Goal: Use online tool/utility: Utilize a website feature to perform a specific function

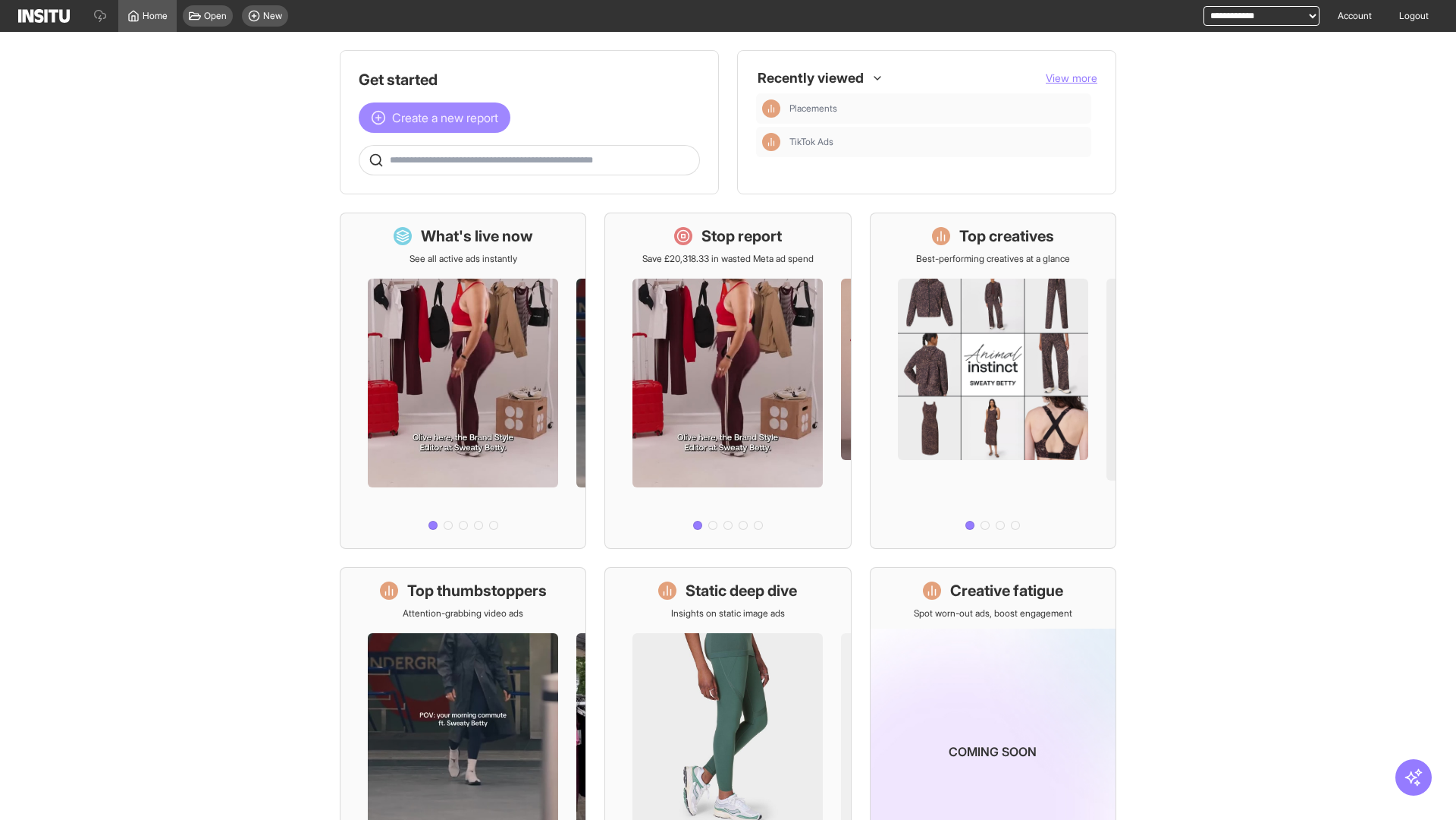
click at [438, 118] on span "Create a new report" at bounding box center [445, 118] width 107 height 18
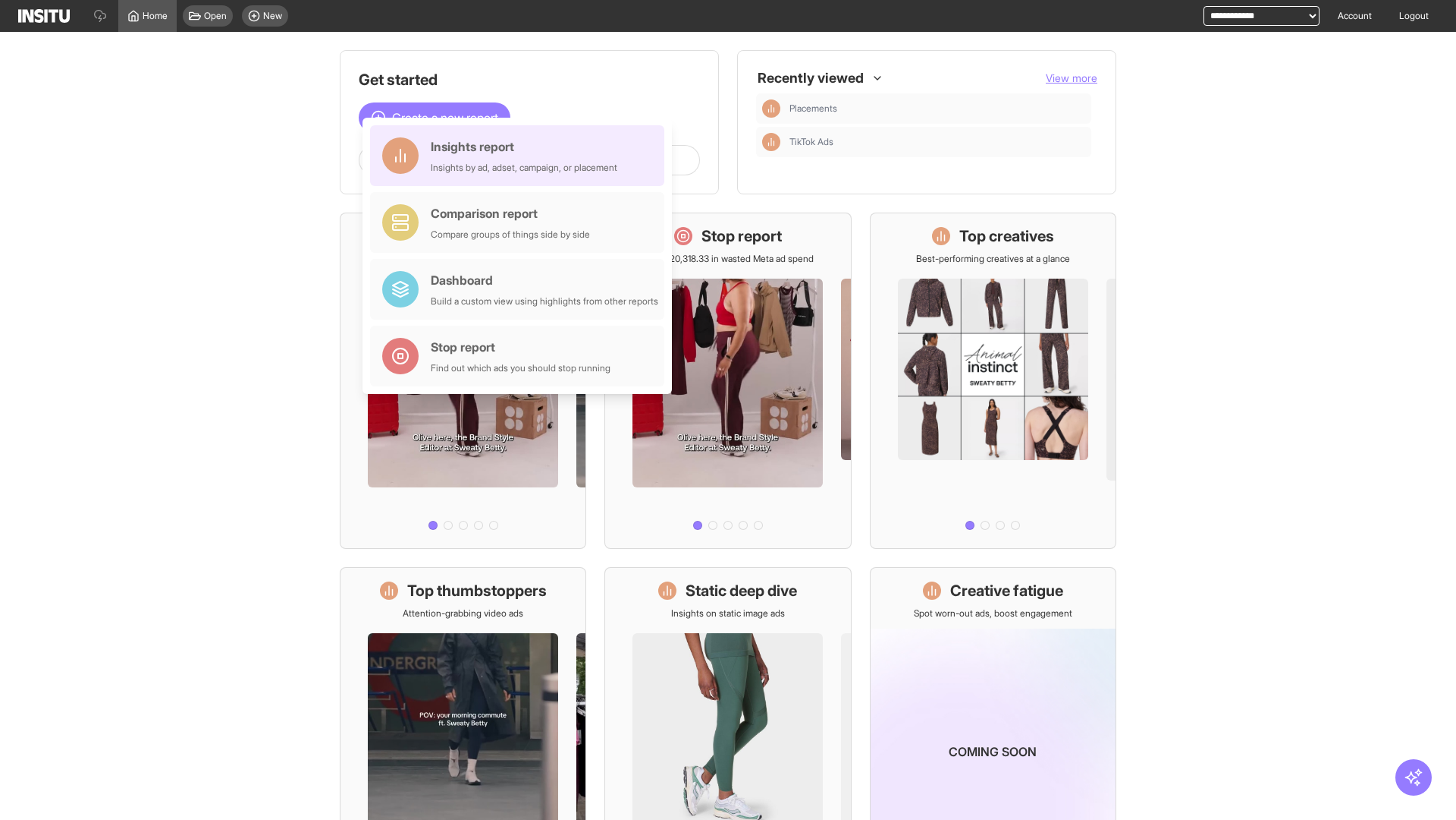
click at [521, 155] on div "Insights report Insights by ad, adset, campaign, or placement" at bounding box center [524, 155] width 186 height 37
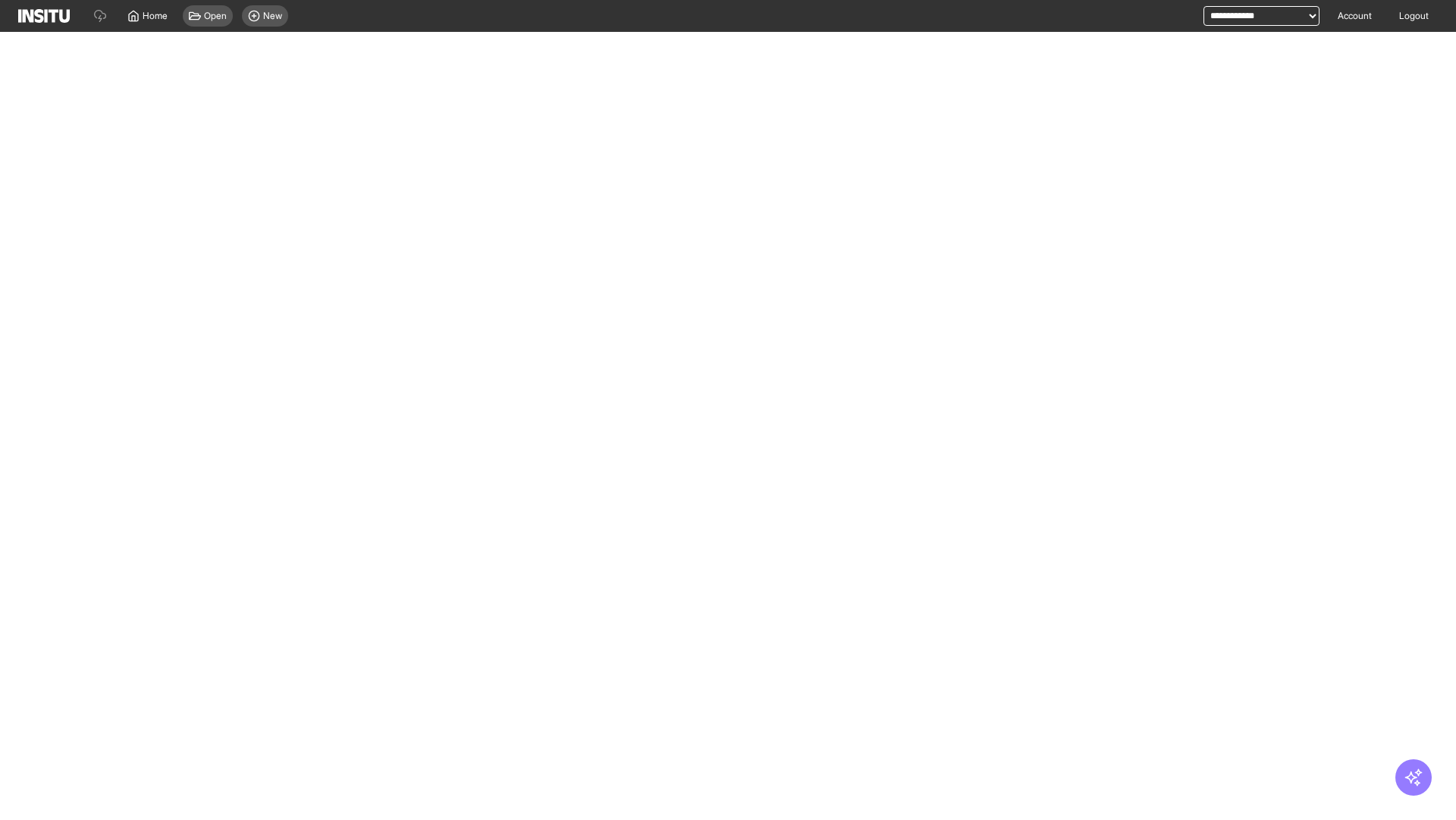
select select "**"
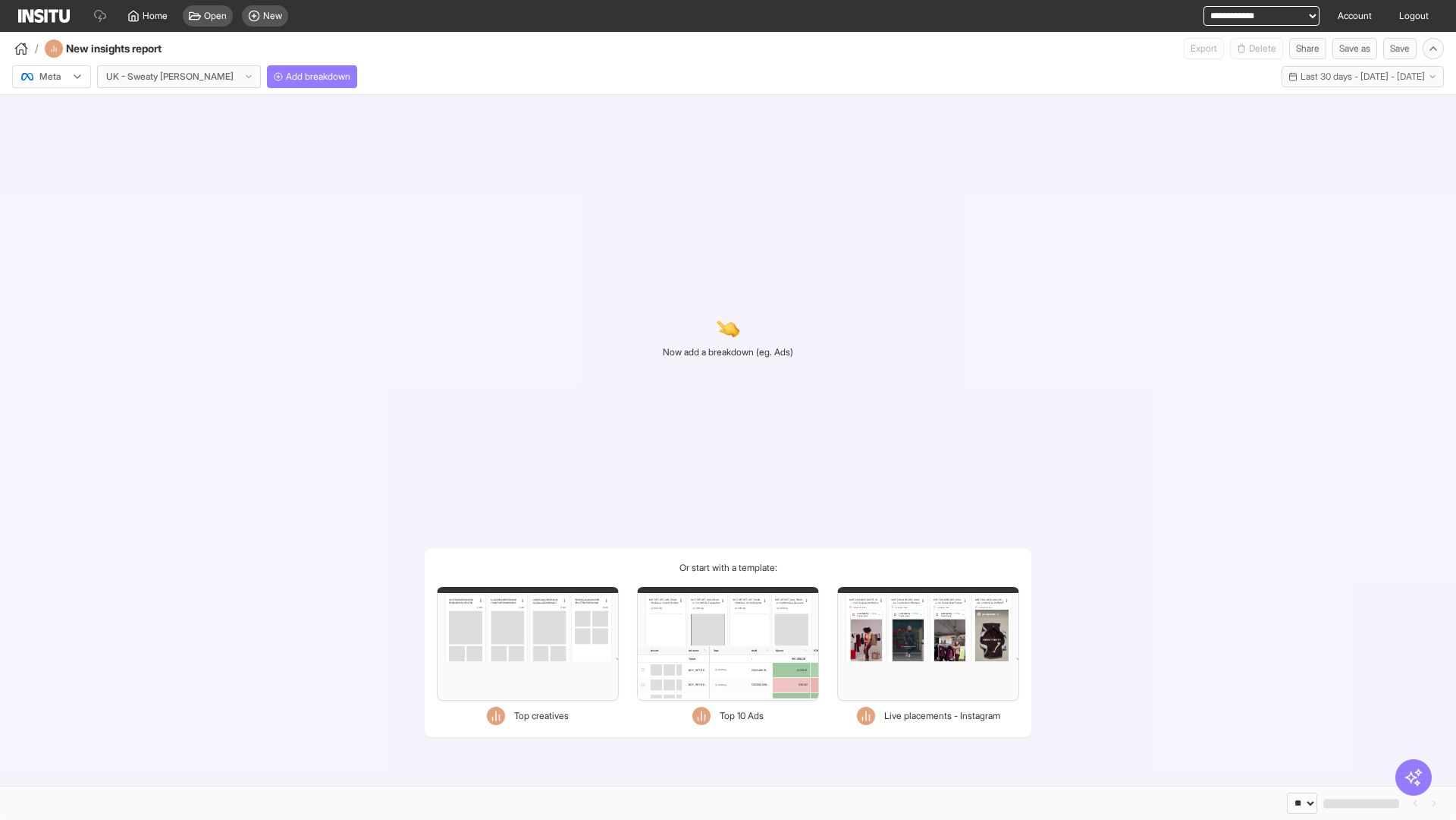
click at [52, 77] on div at bounding box center [41, 76] width 43 height 15
click at [51, 110] on span "Meta" at bounding box center [50, 110] width 21 height 14
click at [286, 77] on span "Add breakdown" at bounding box center [318, 77] width 65 height 12
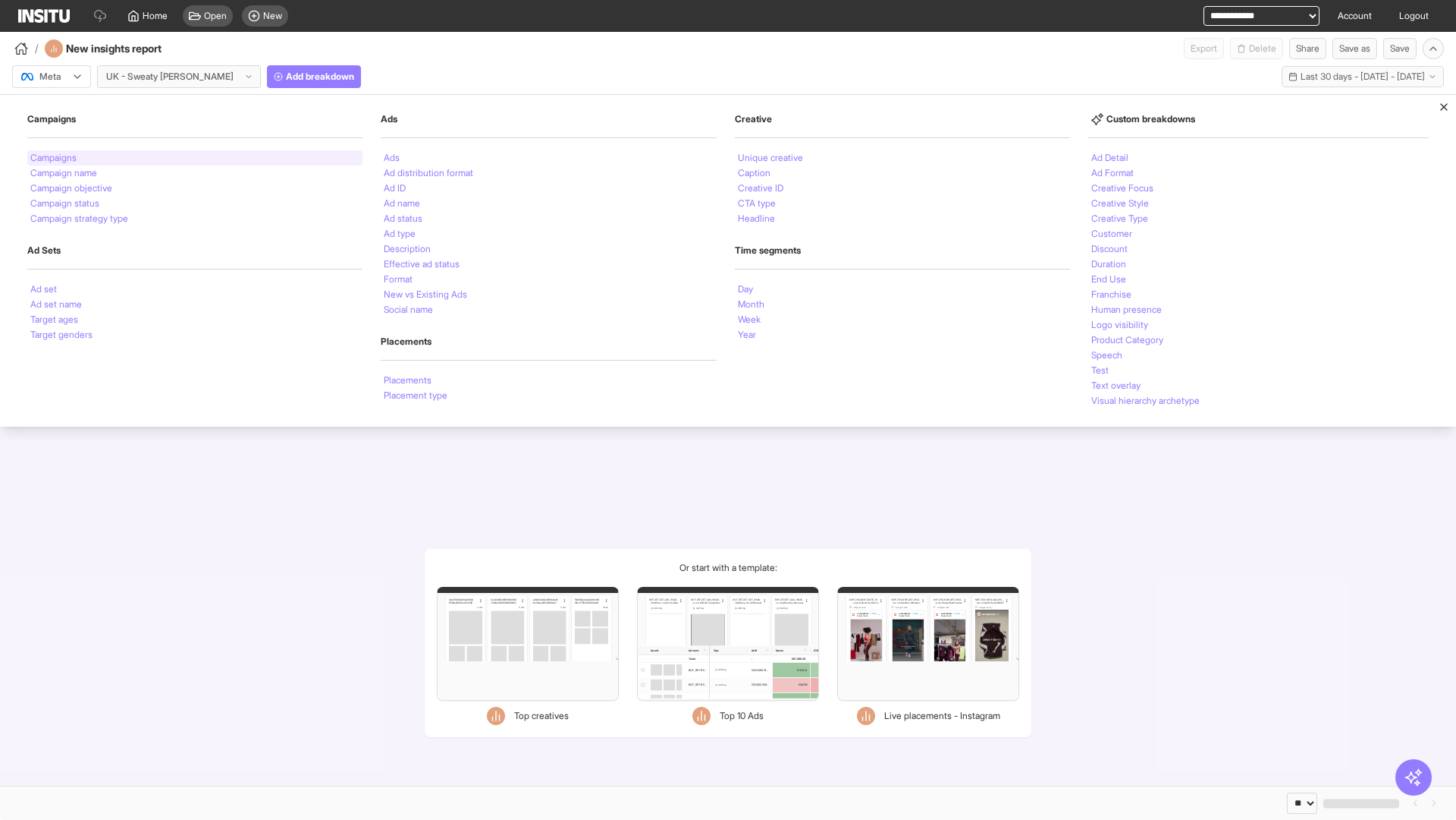
click at [55, 157] on li "Campaigns" at bounding box center [53, 157] width 46 height 9
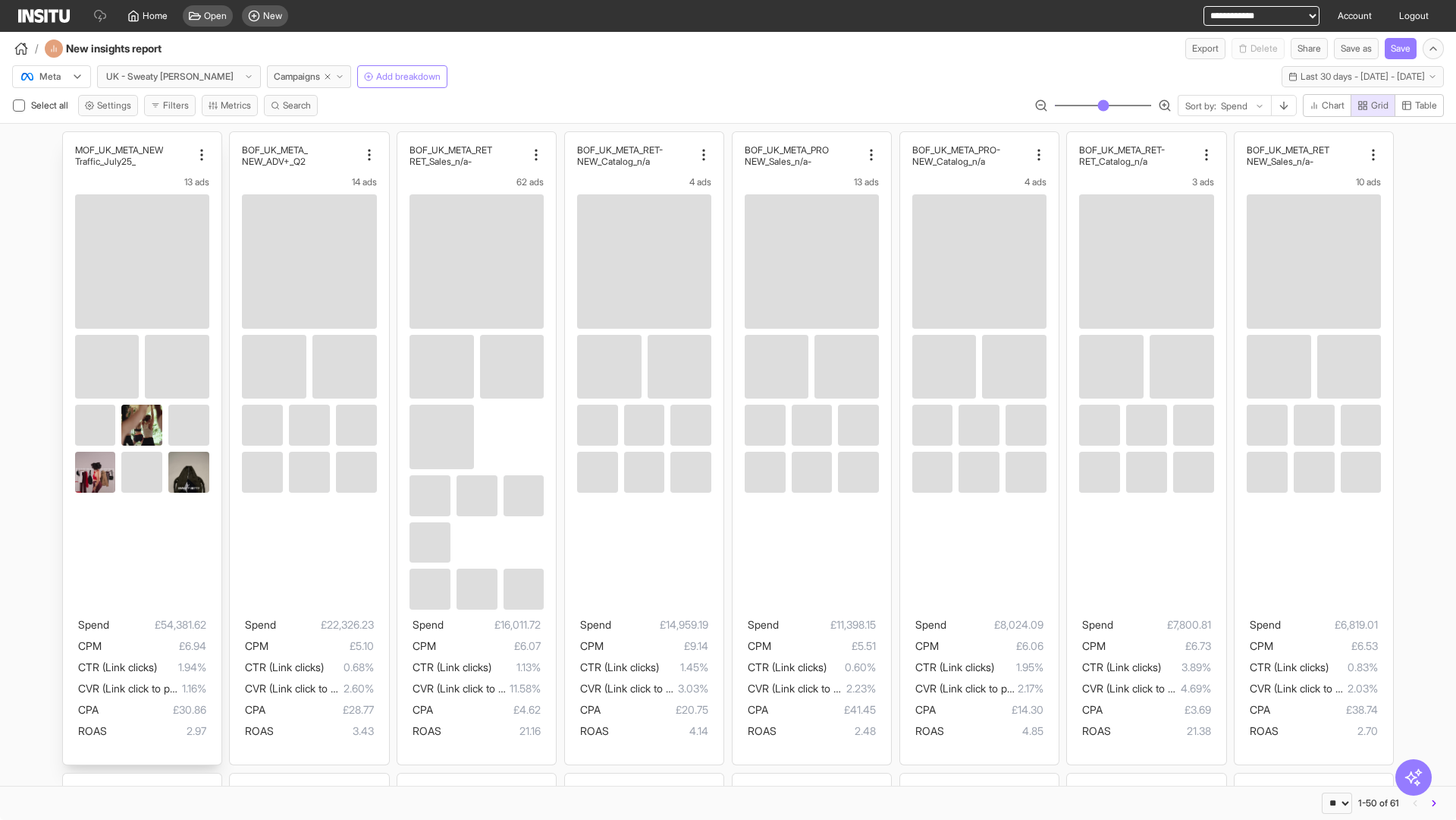
click at [70, 138] on div "MOF_UK_META_NEW _Traffic_July25 13 ads Spend £54,381.62 CPM £6.94 CTR (Link cli…" at bounding box center [141, 448] width 158 height 633
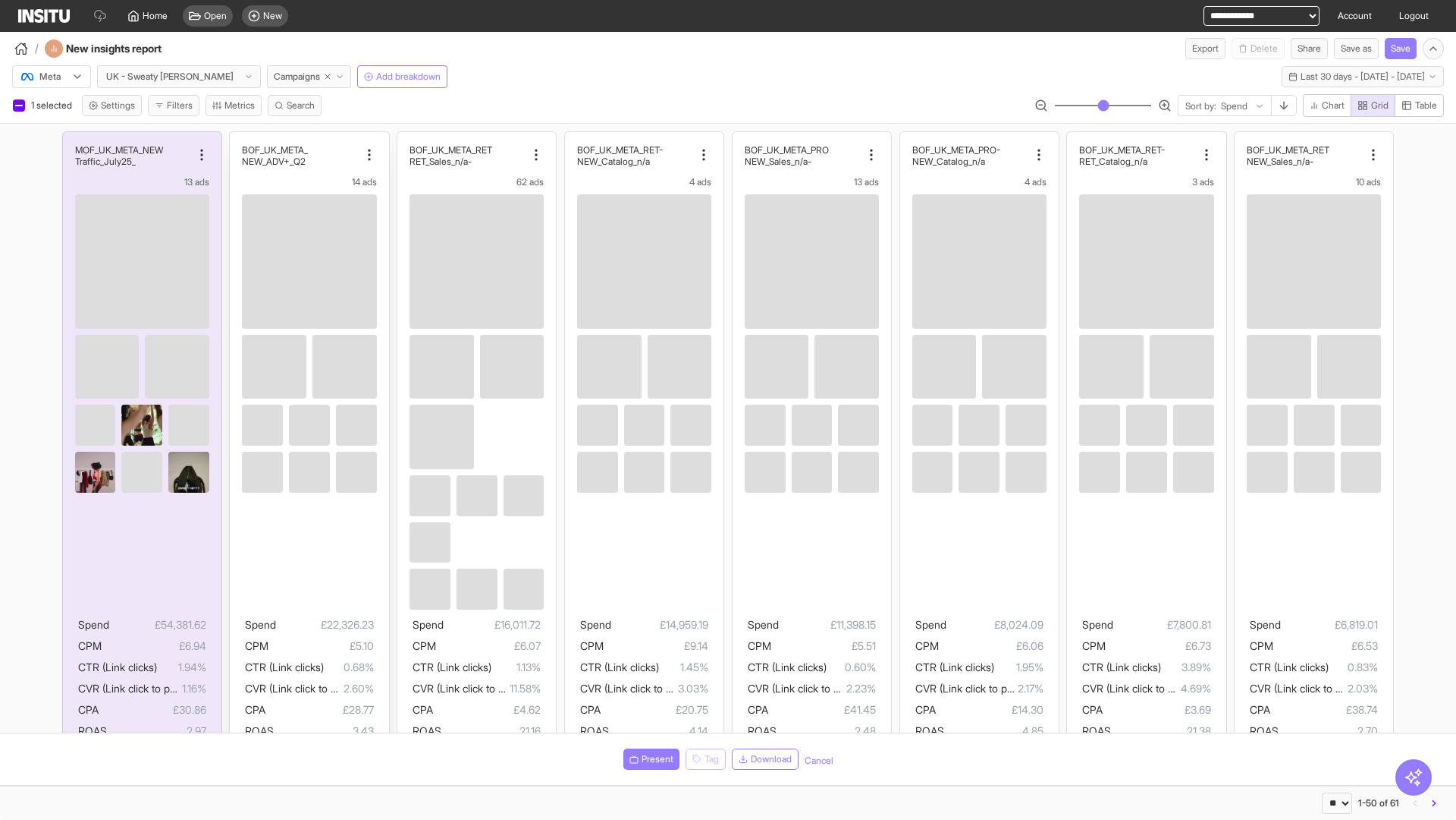
click at [237, 138] on div "BOF_UK_META_ NEW_ADV+_Q2 14 ads Spend £22,326.23 CPM £5.10 CTR (Link clicks) 0.…" at bounding box center [309, 448] width 158 height 633
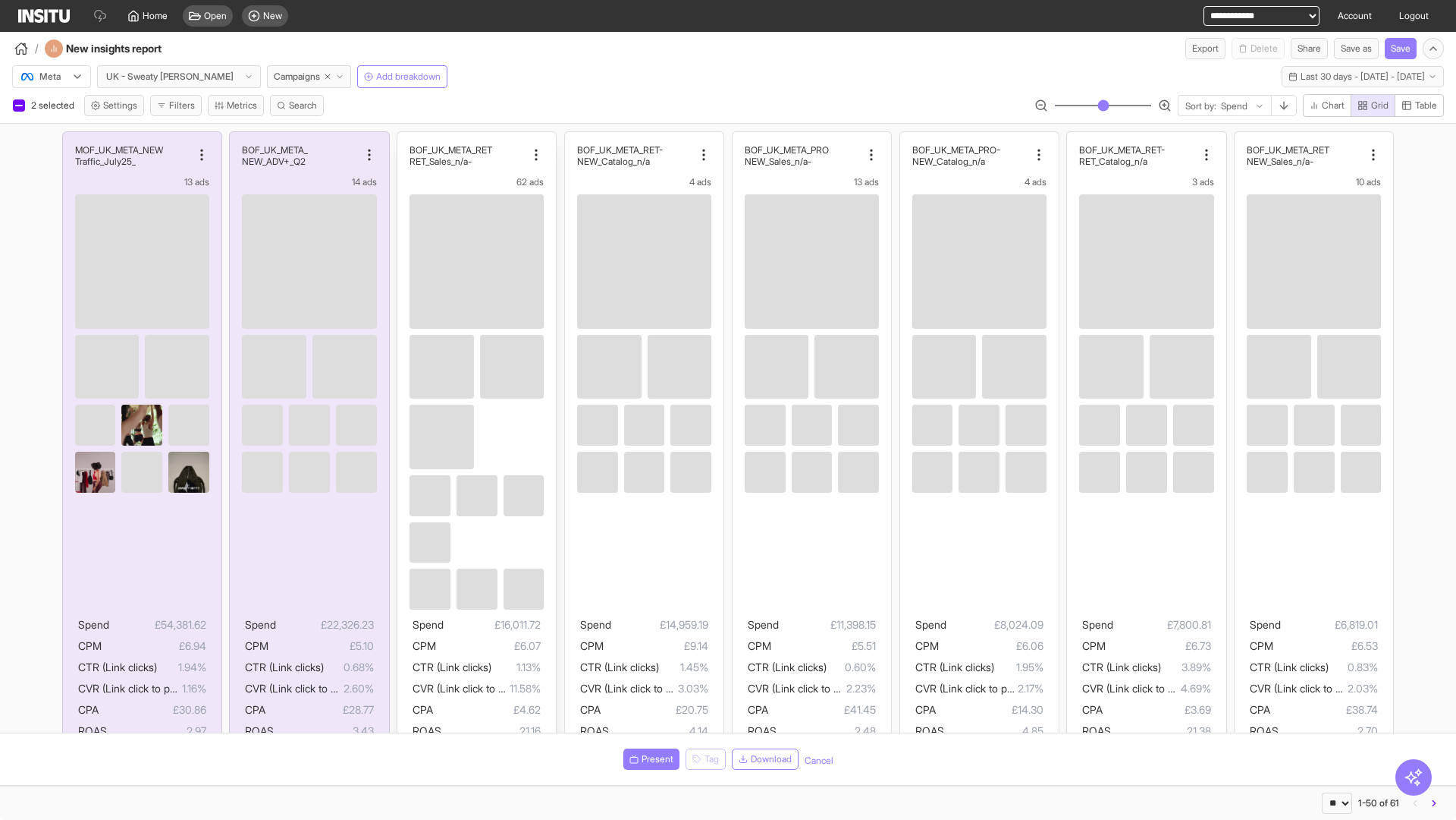
click at [405, 138] on div "BOF_UK_META_RET -RET_Sales_n/a 62 ads Spend £16,011.72 CPM £6.07 CTR (Link clic…" at bounding box center [476, 448] width 158 height 633
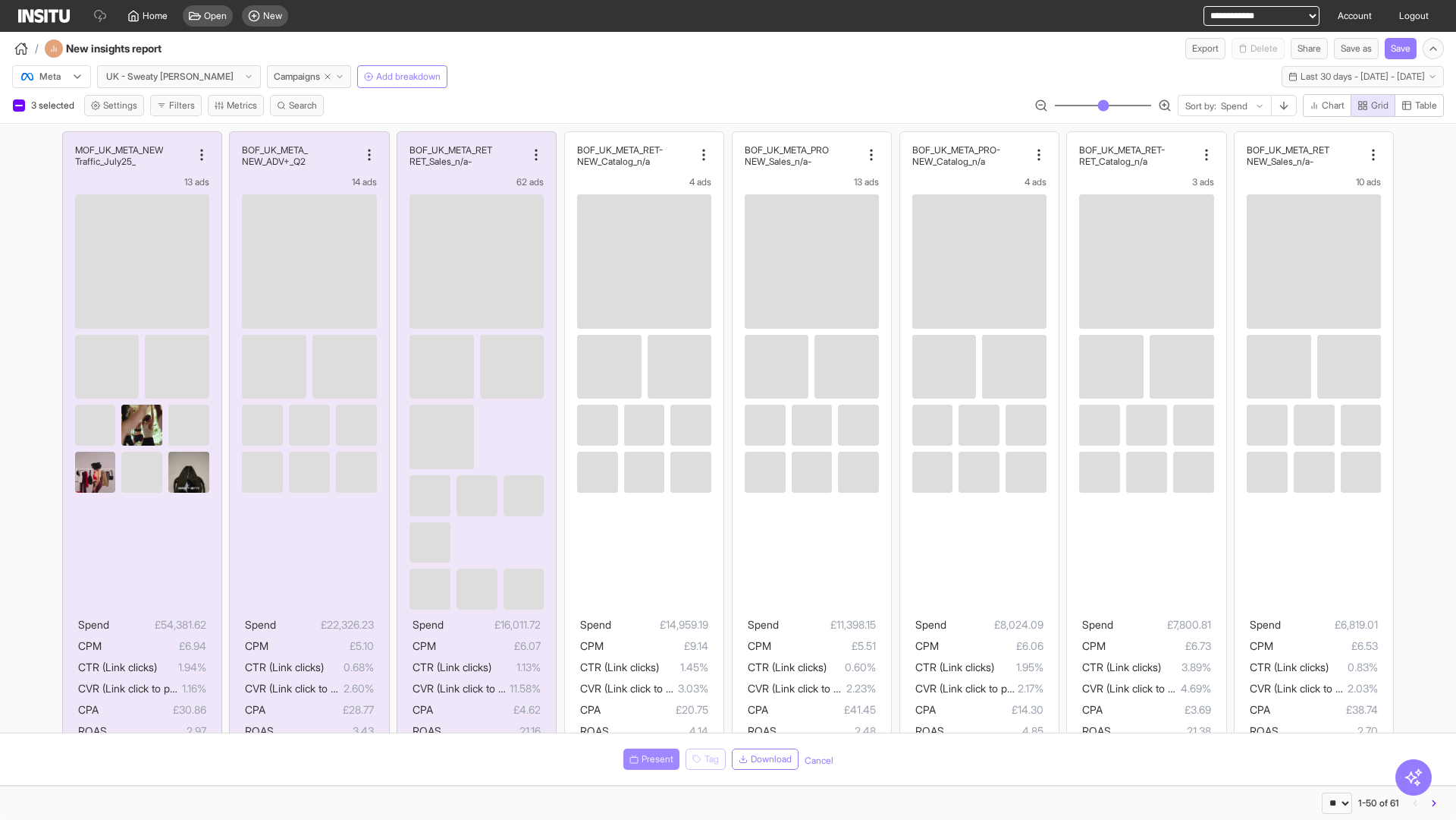
click at [648, 759] on span "Present" at bounding box center [657, 758] width 32 height 12
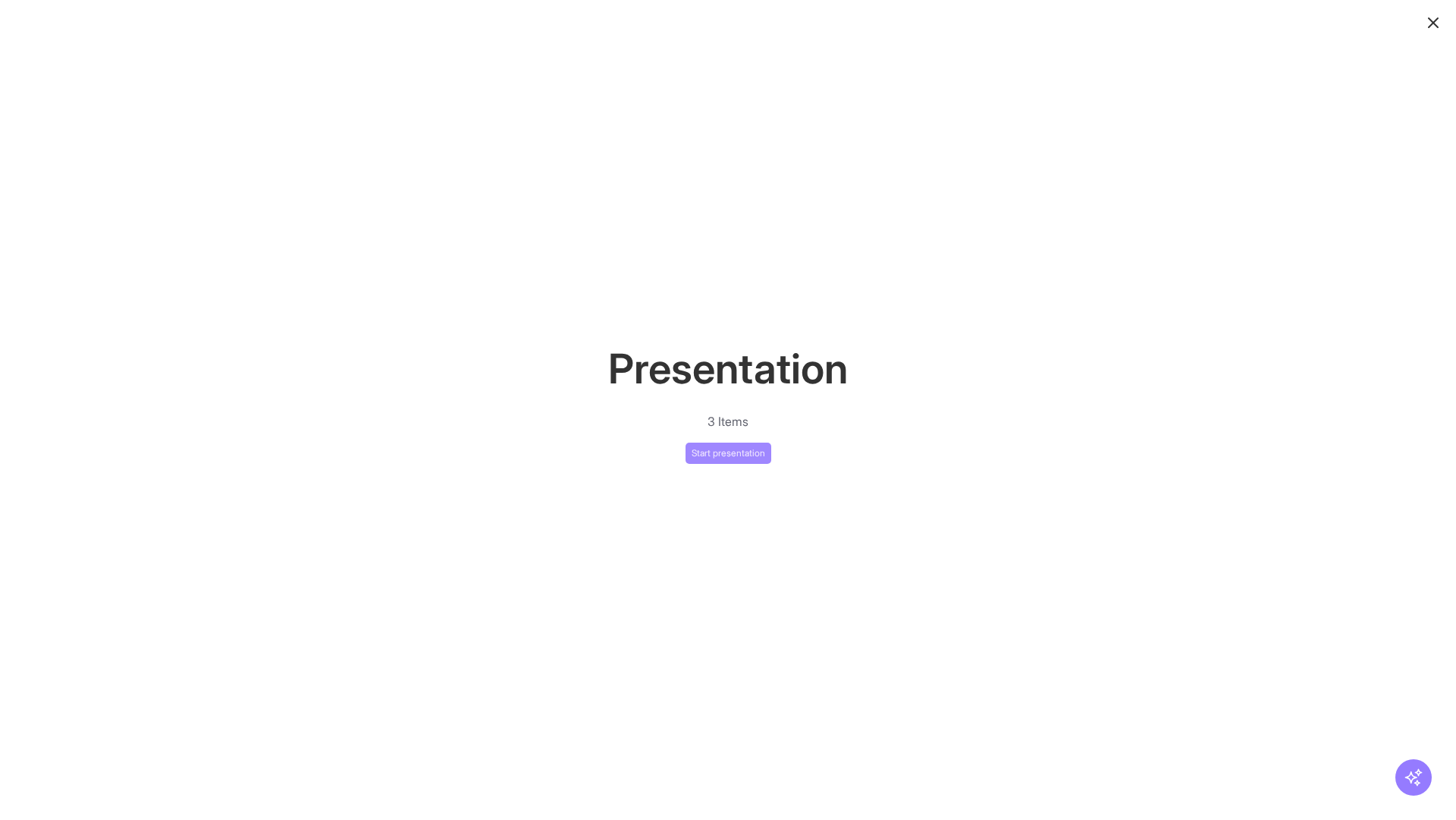
click at [728, 452] on button "Start presentation" at bounding box center [728, 452] width 86 height 21
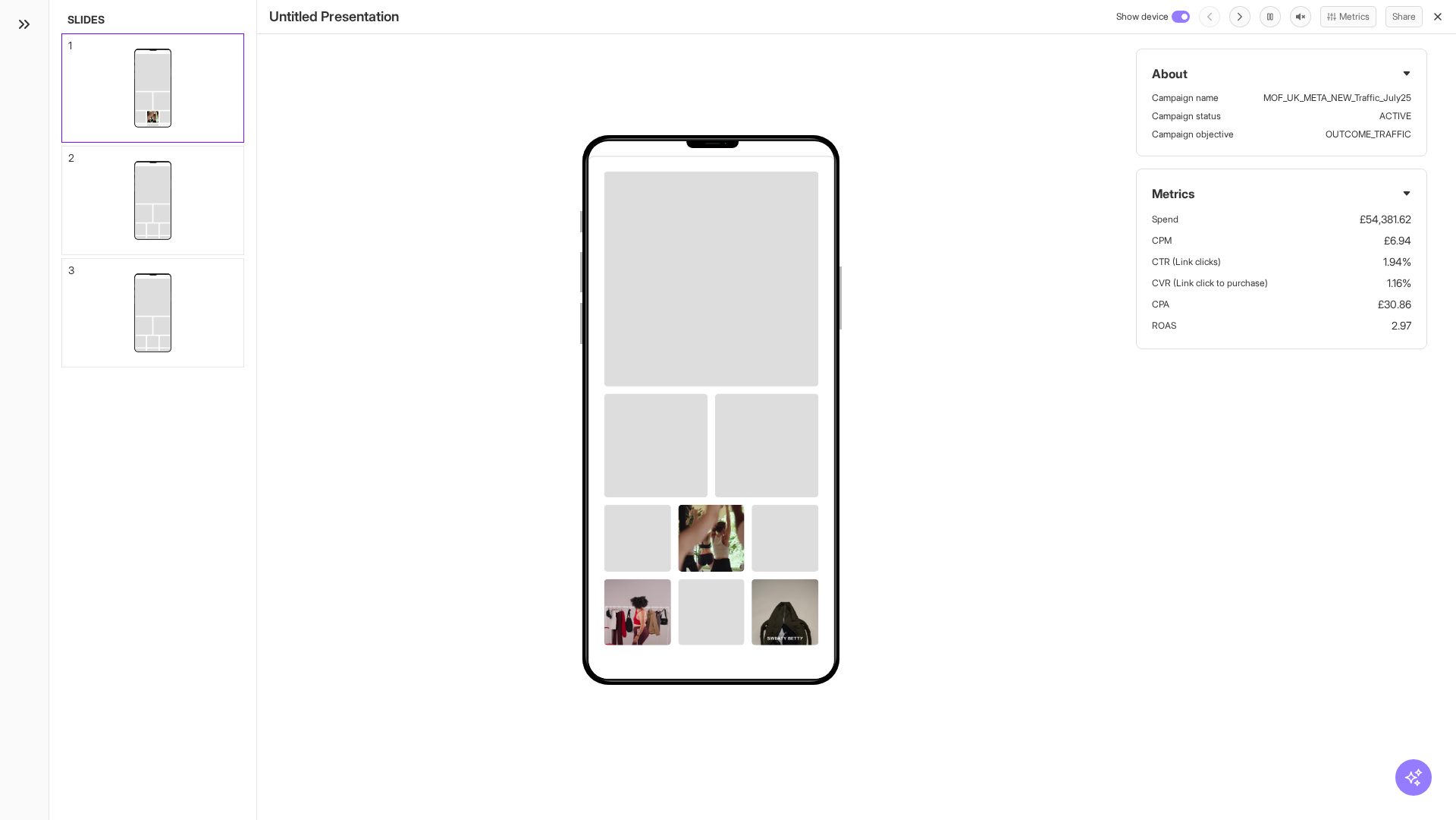
click at [69, 41] on div "1" at bounding box center [71, 45] width 4 height 11
click at [69, 153] on div "2" at bounding box center [72, 157] width 6 height 11
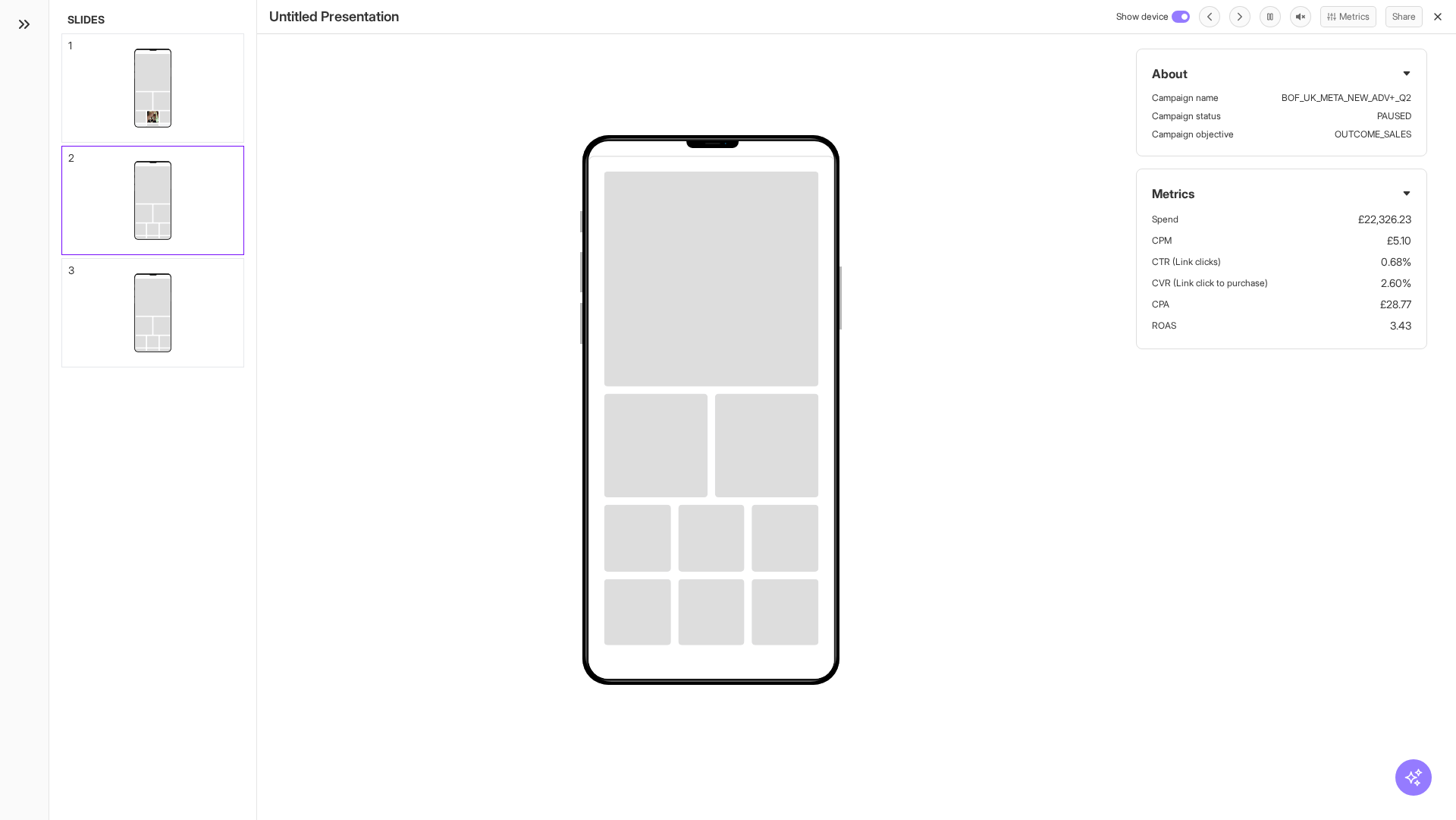
click at [69, 266] on div "3" at bounding box center [72, 270] width 6 height 11
